Goal: Transaction & Acquisition: Purchase product/service

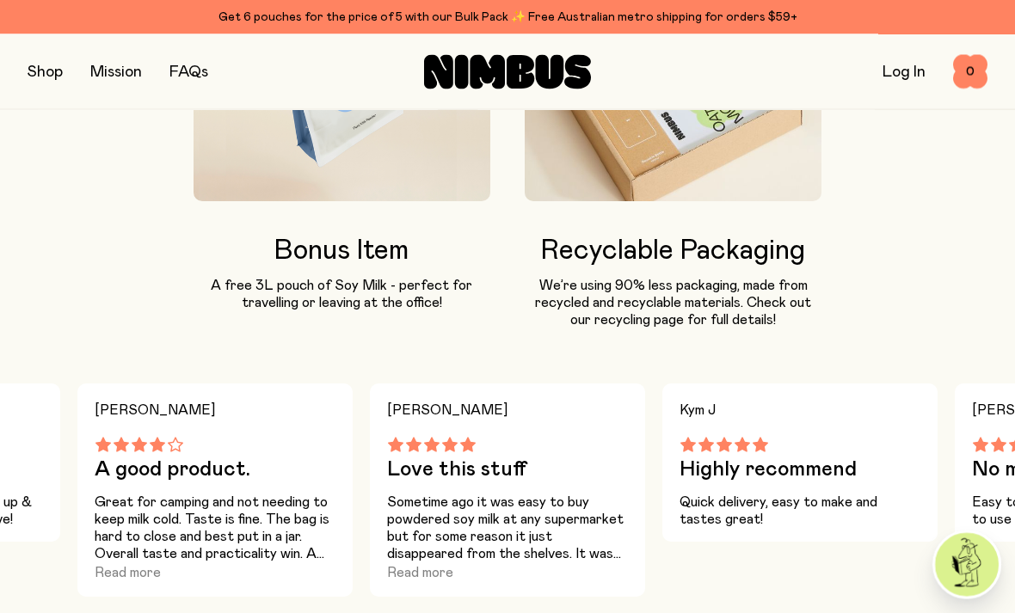
scroll to position [1410, 0]
click at [52, 75] on button "button" at bounding box center [45, 72] width 35 height 24
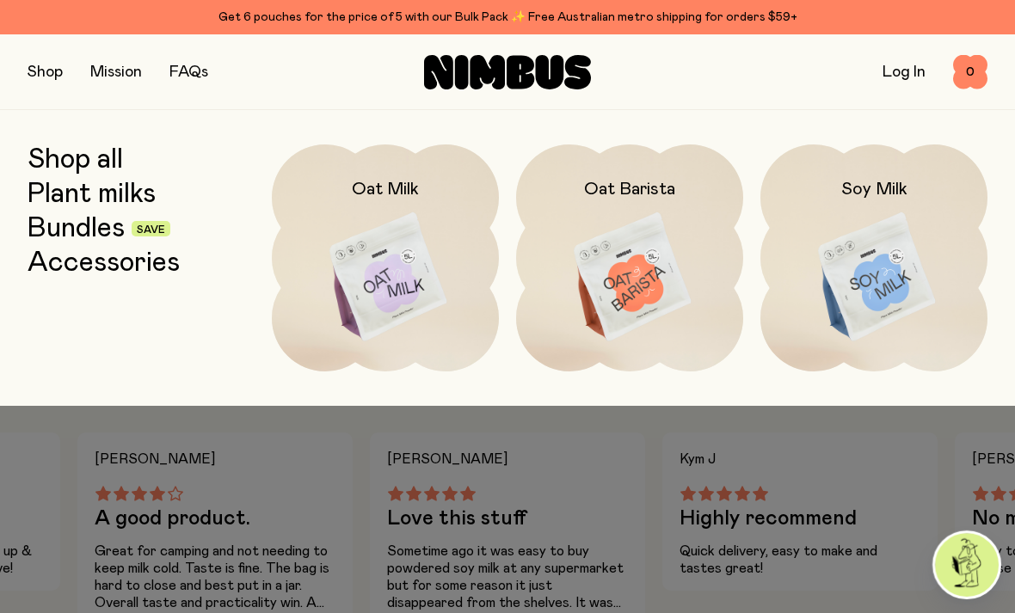
scroll to position [1360, 0]
click at [415, 278] on img at bounding box center [385, 278] width 227 height 267
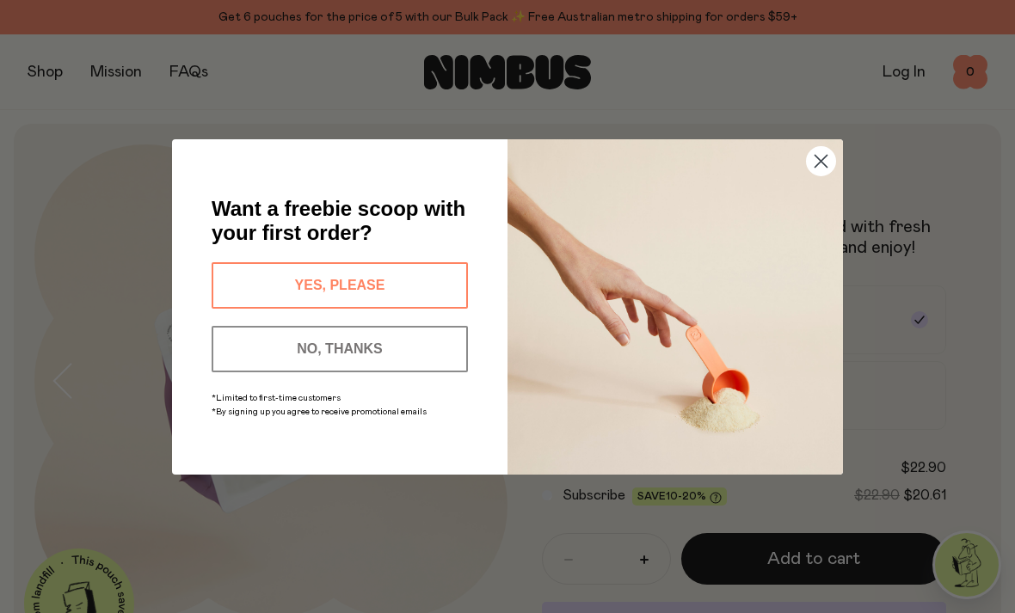
click at [330, 373] on button "NO, THANKS" at bounding box center [340, 349] width 256 height 46
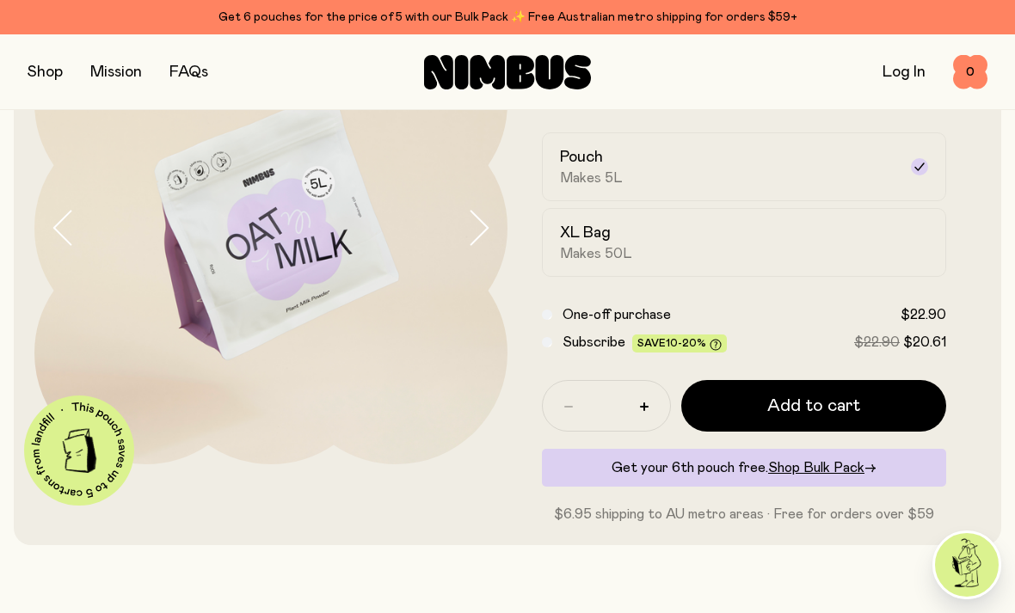
scroll to position [163, 0]
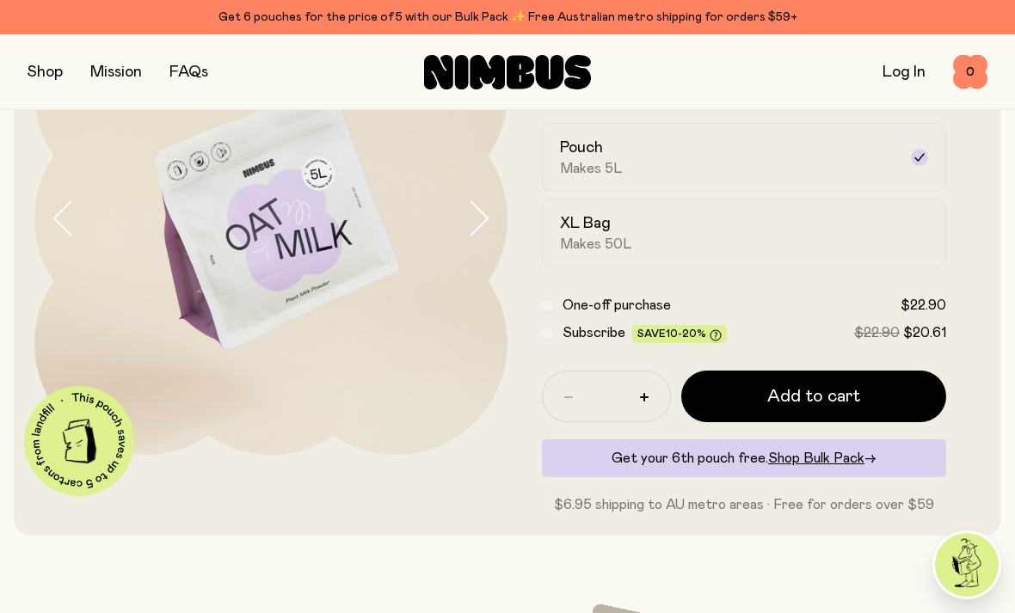
click at [852, 225] on div "XL Bag Makes 50L" at bounding box center [728, 233] width 337 height 40
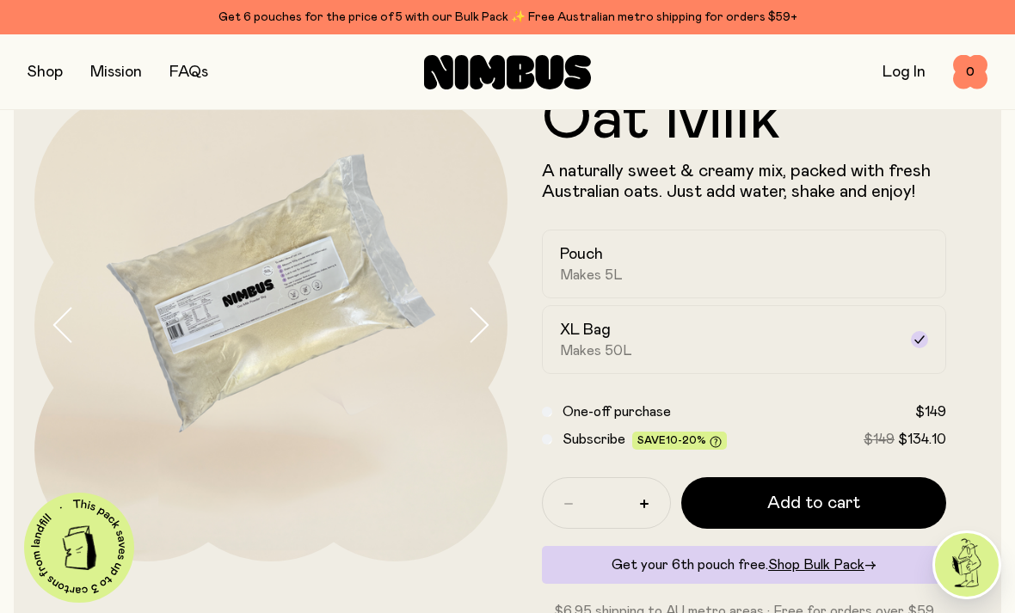
scroll to position [65, 0]
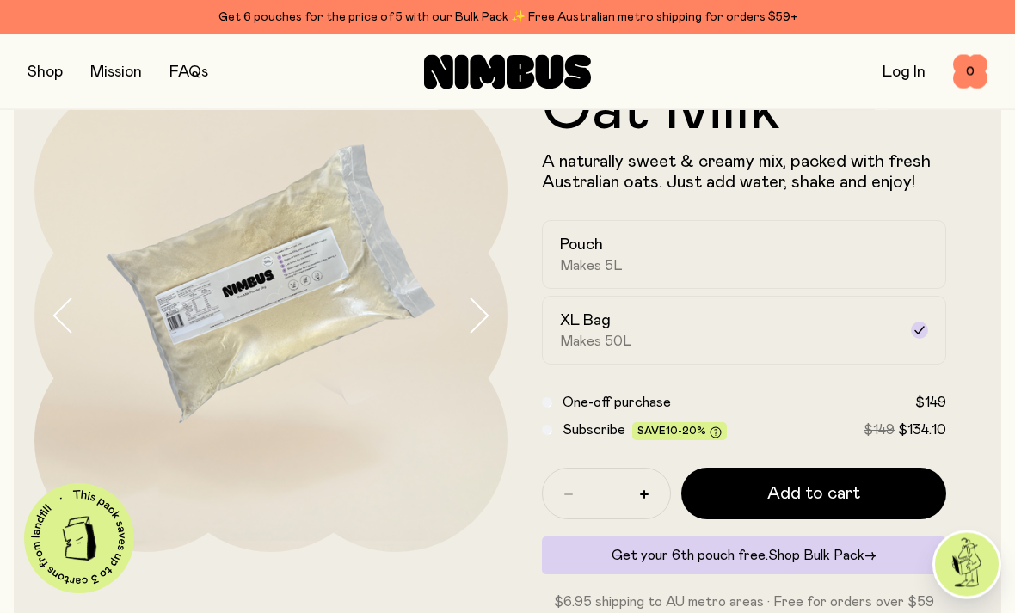
click at [720, 254] on div "Pouch Makes 5L" at bounding box center [728, 256] width 337 height 40
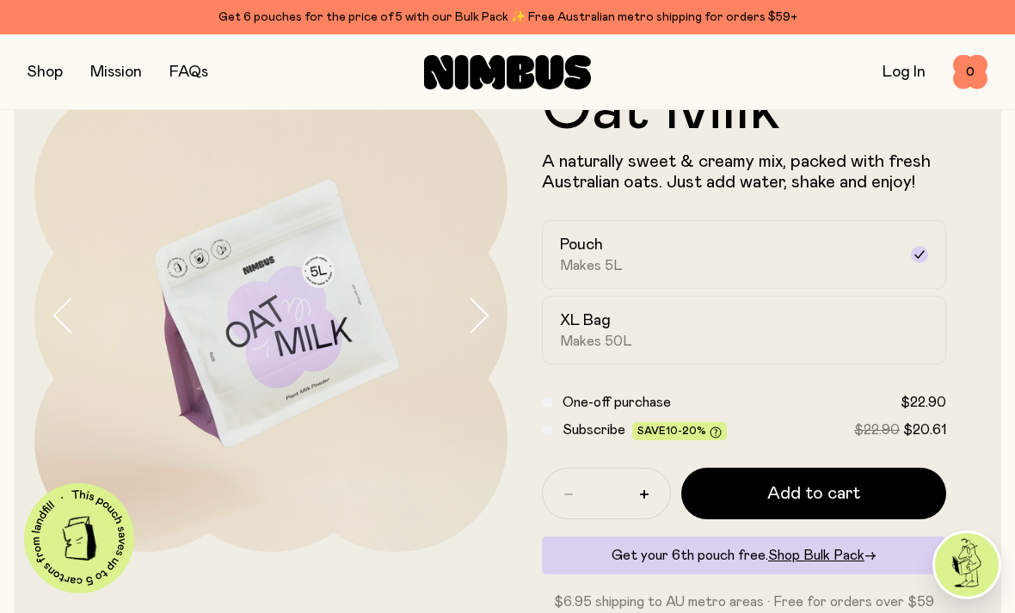
click at [849, 331] on div "XL Bag Makes 50L" at bounding box center [728, 331] width 337 height 40
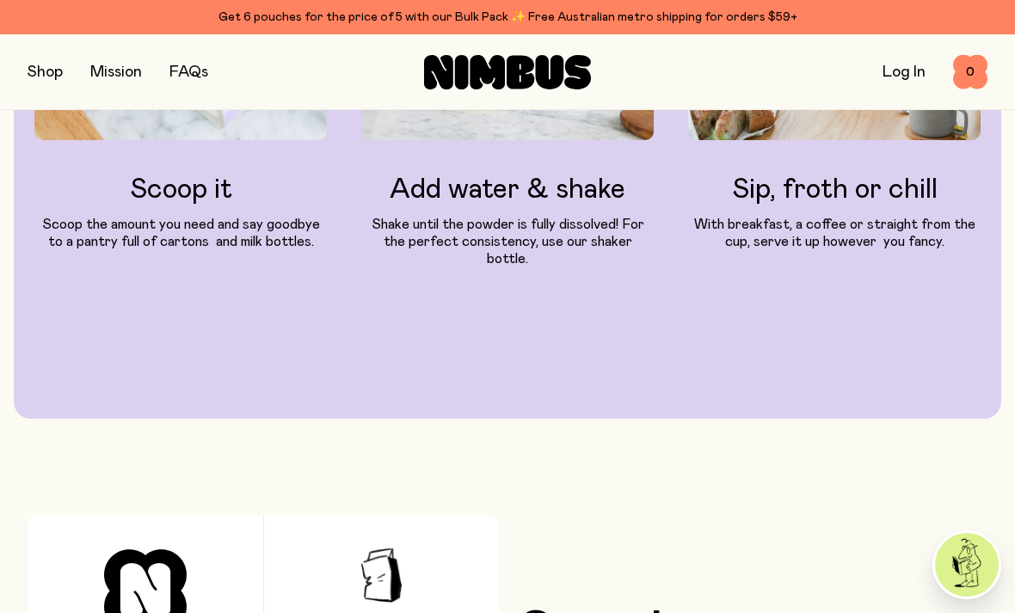
scroll to position [1836, 0]
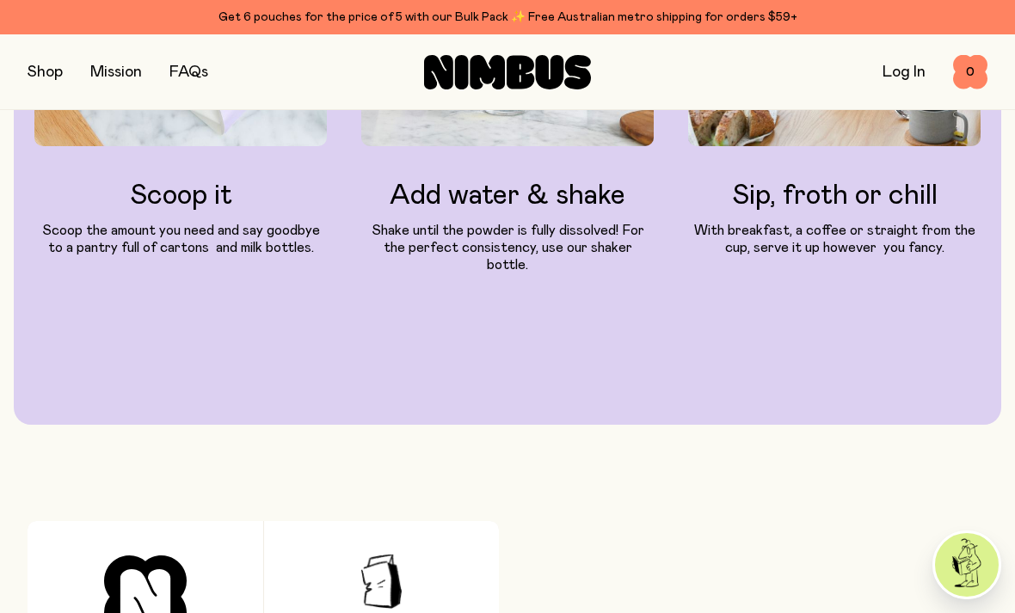
click at [54, 65] on button "button" at bounding box center [45, 72] width 35 height 24
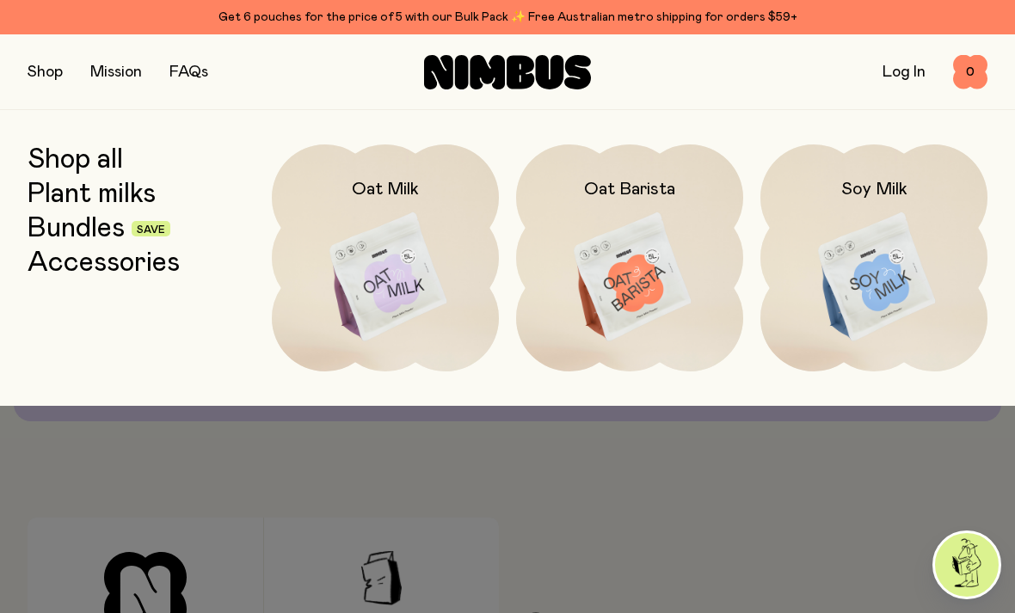
scroll to position [1840, 0]
click at [878, 242] on img at bounding box center [874, 278] width 227 height 267
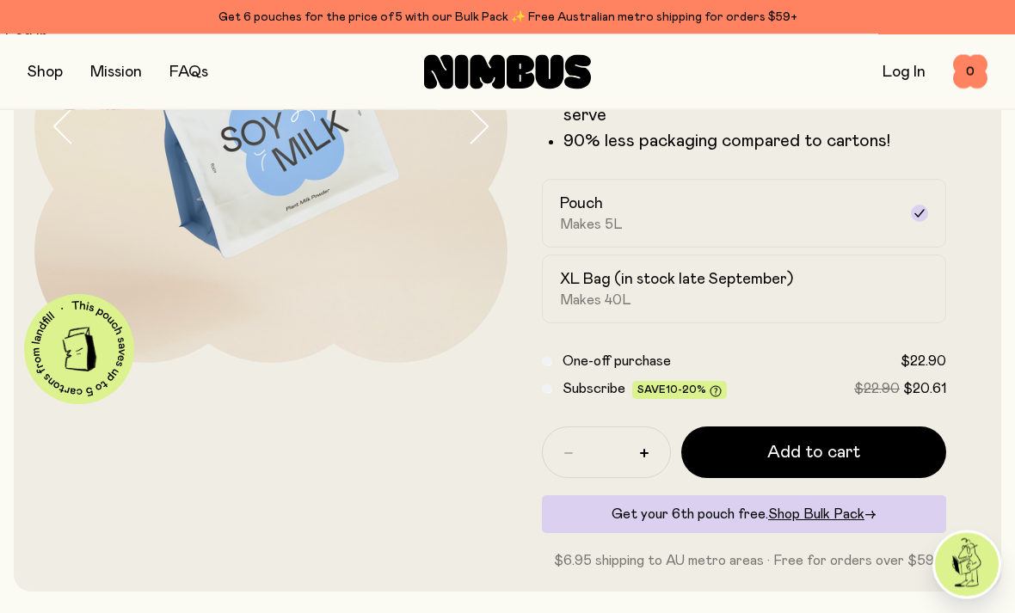
scroll to position [255, 0]
click at [881, 286] on div "XL Bag (in stock late September) Makes 40L" at bounding box center [728, 289] width 337 height 40
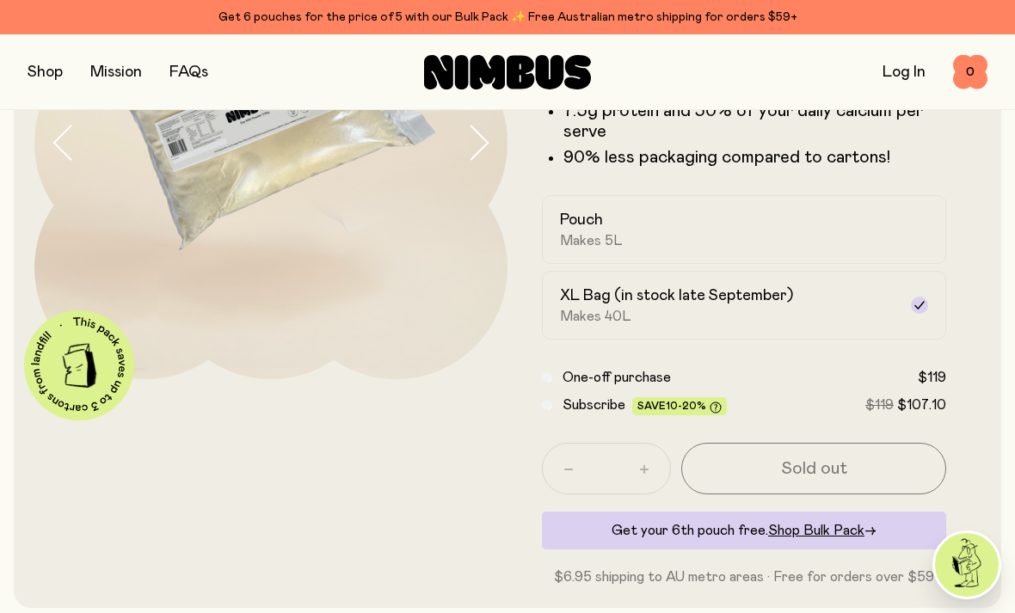
scroll to position [243, 0]
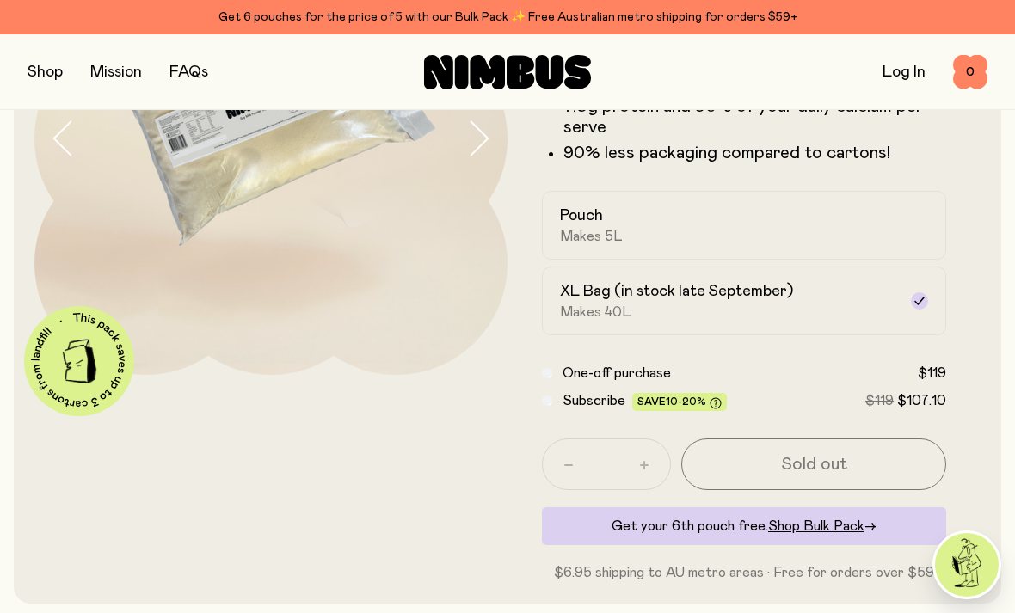
click at [822, 229] on div "Pouch Makes 5L" at bounding box center [728, 226] width 337 height 40
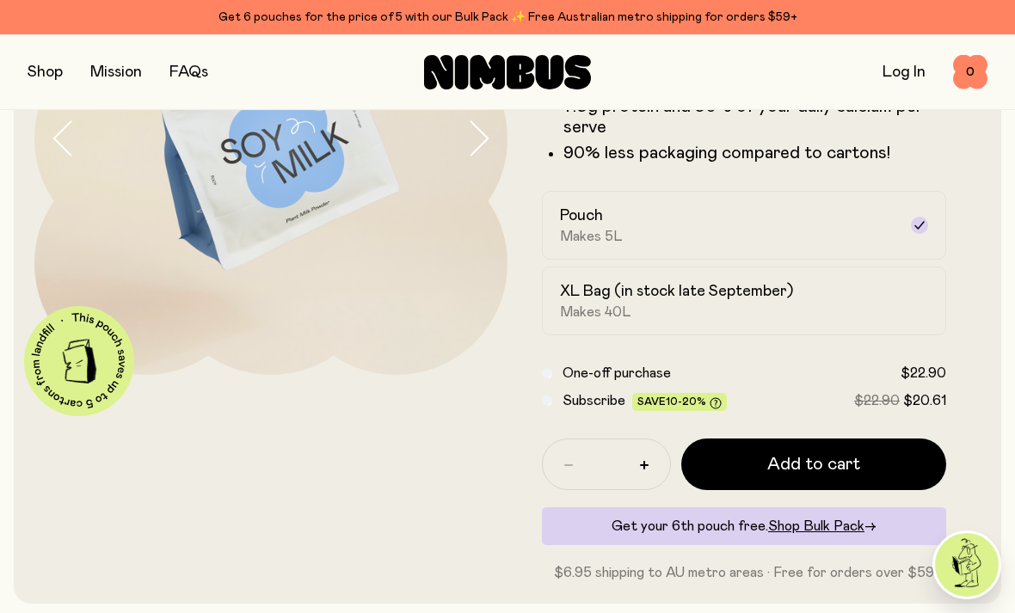
click at [702, 306] on div "XL Bag (in stock late September) Makes 40L" at bounding box center [728, 301] width 337 height 40
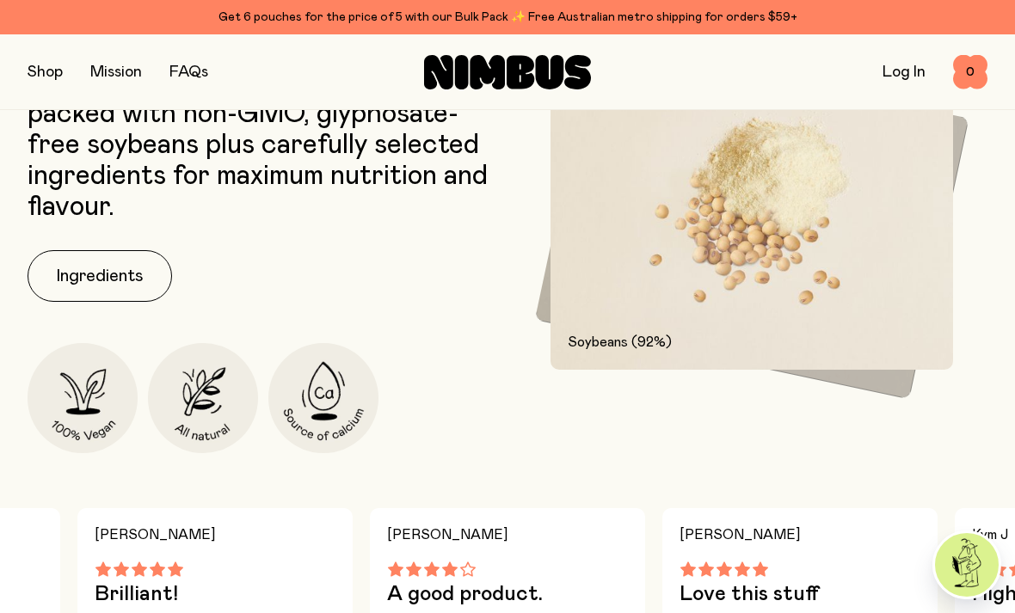
scroll to position [866, 0]
